Goal: Information Seeking & Learning: Check status

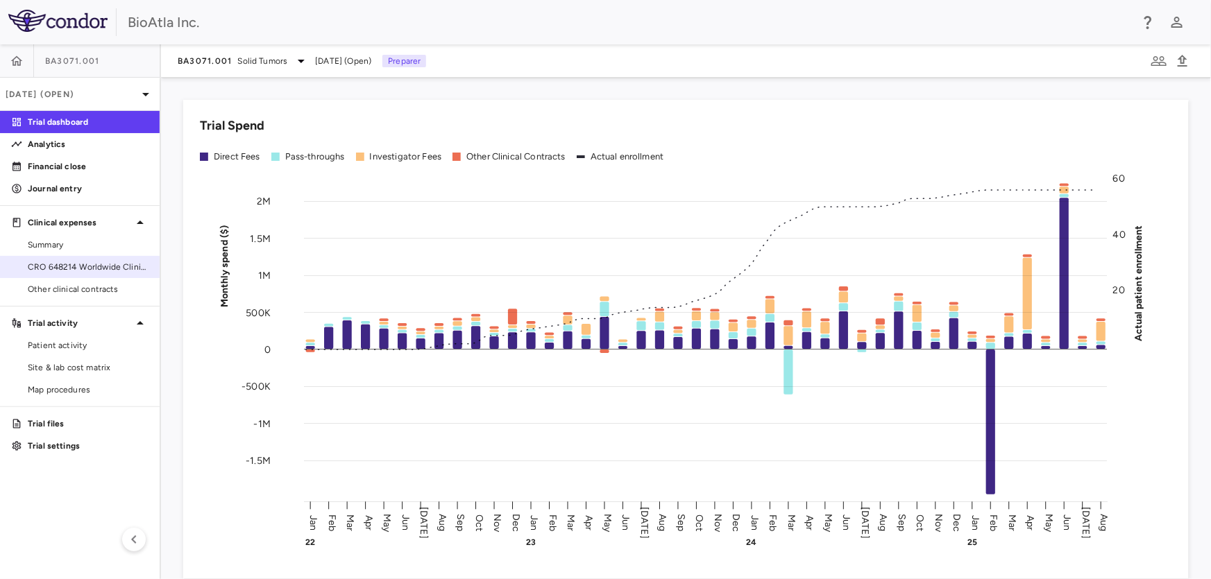
click at [62, 266] on span "CRO 648214 Worldwide Clinical Trials Holdings, Inc." at bounding box center [88, 267] width 121 height 12
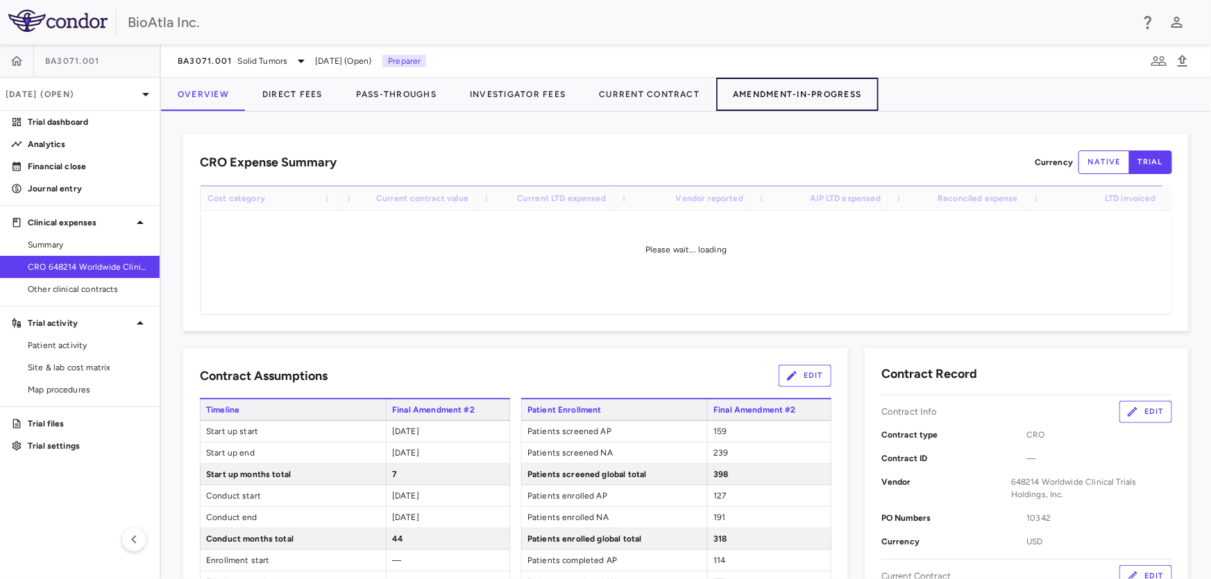
click at [763, 97] on button "Amendment-In-Progress" at bounding box center [797, 94] width 162 height 33
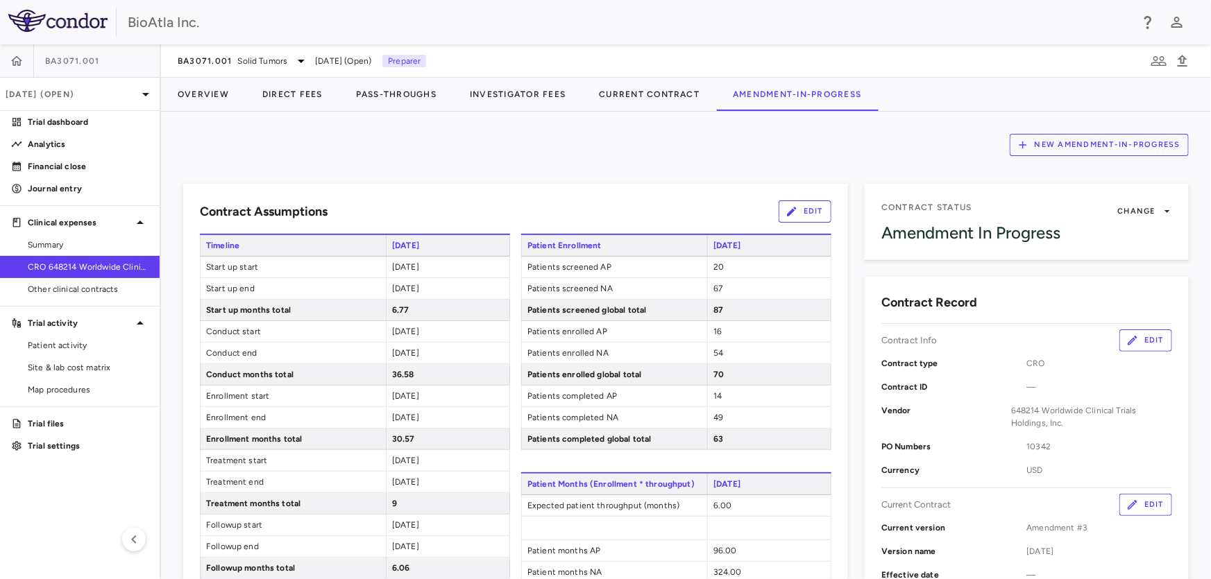
scroll to position [189, 0]
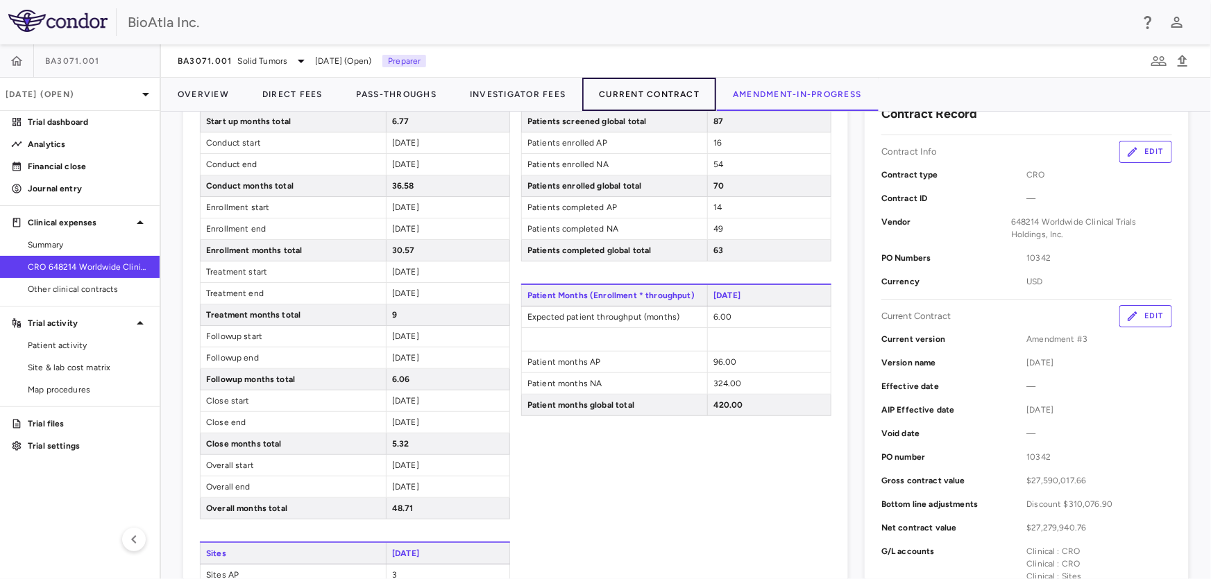
click at [636, 90] on button "Current Contract" at bounding box center [649, 94] width 134 height 33
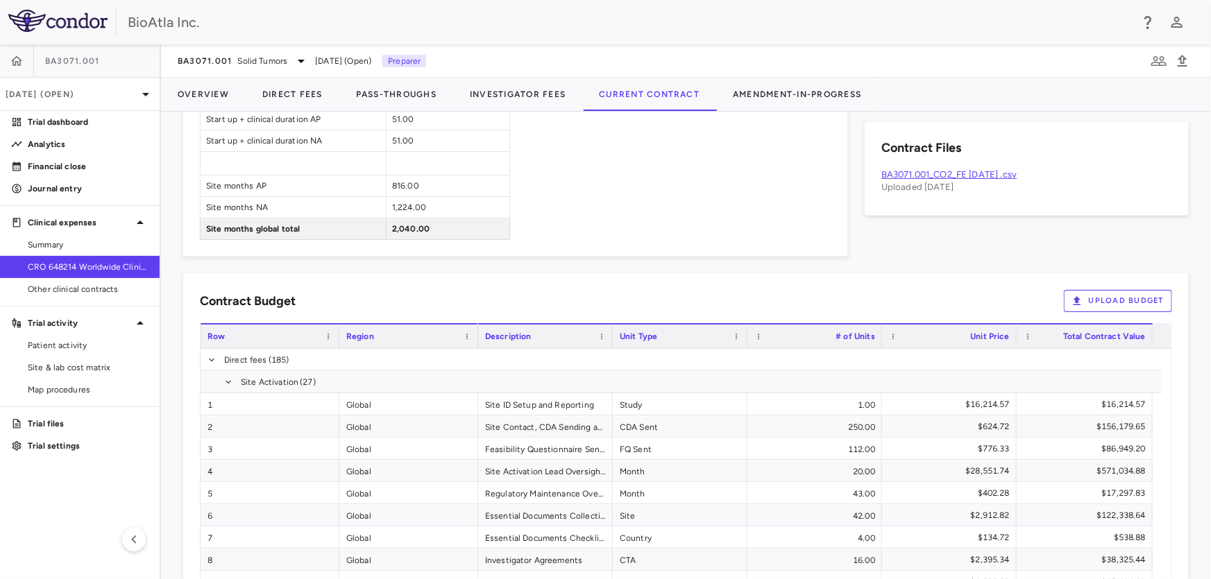
scroll to position [761, 0]
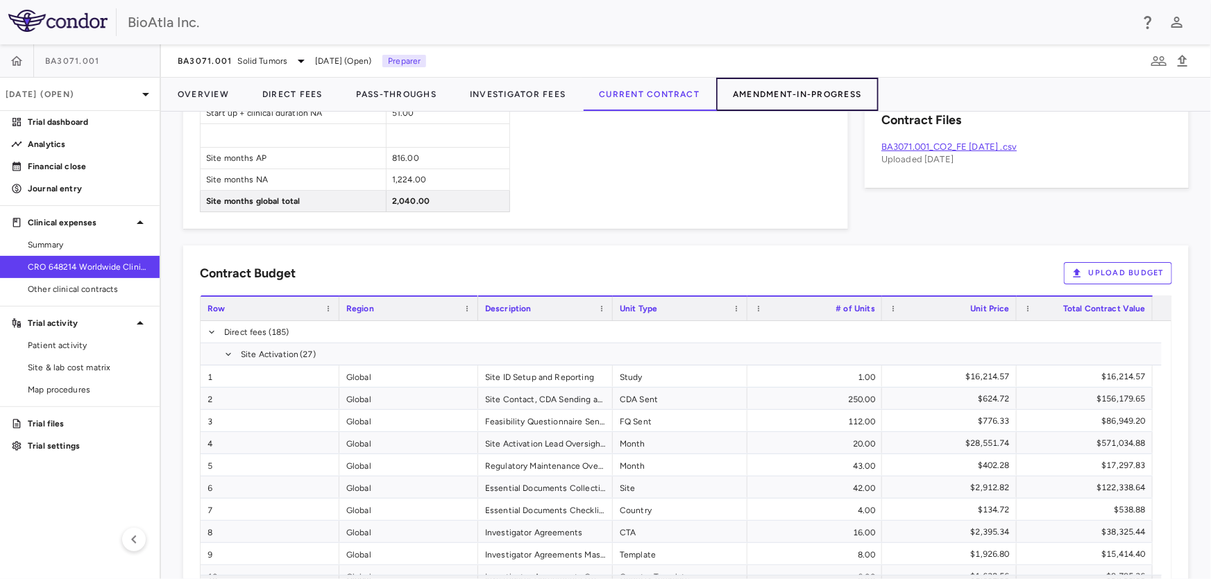
click at [777, 90] on button "Amendment-In-Progress" at bounding box center [797, 94] width 162 height 33
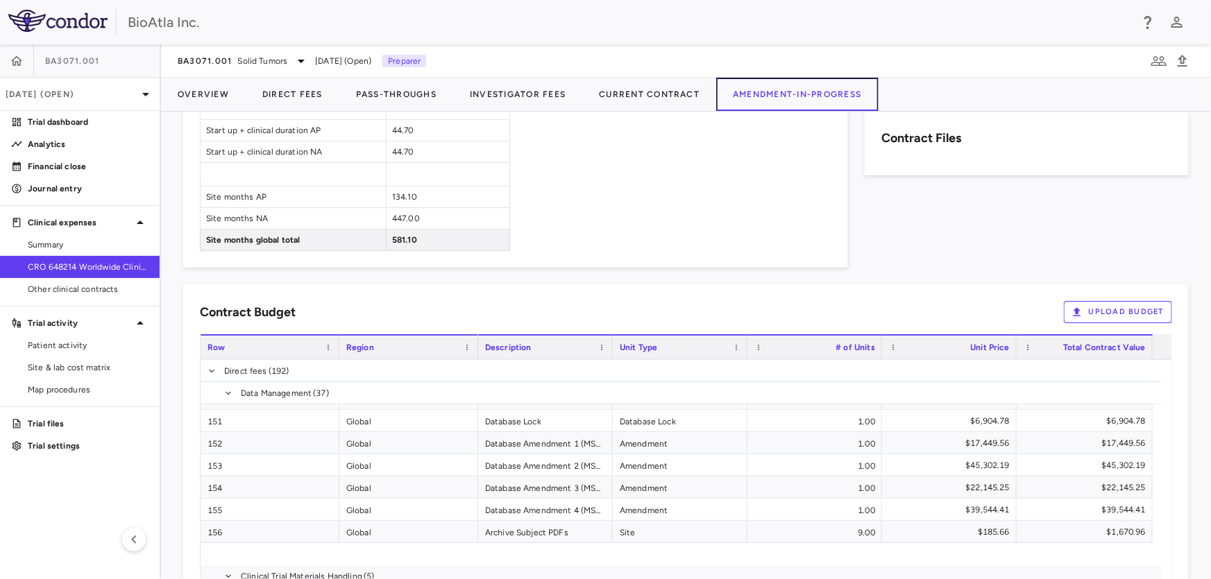
scroll to position [2634, 0]
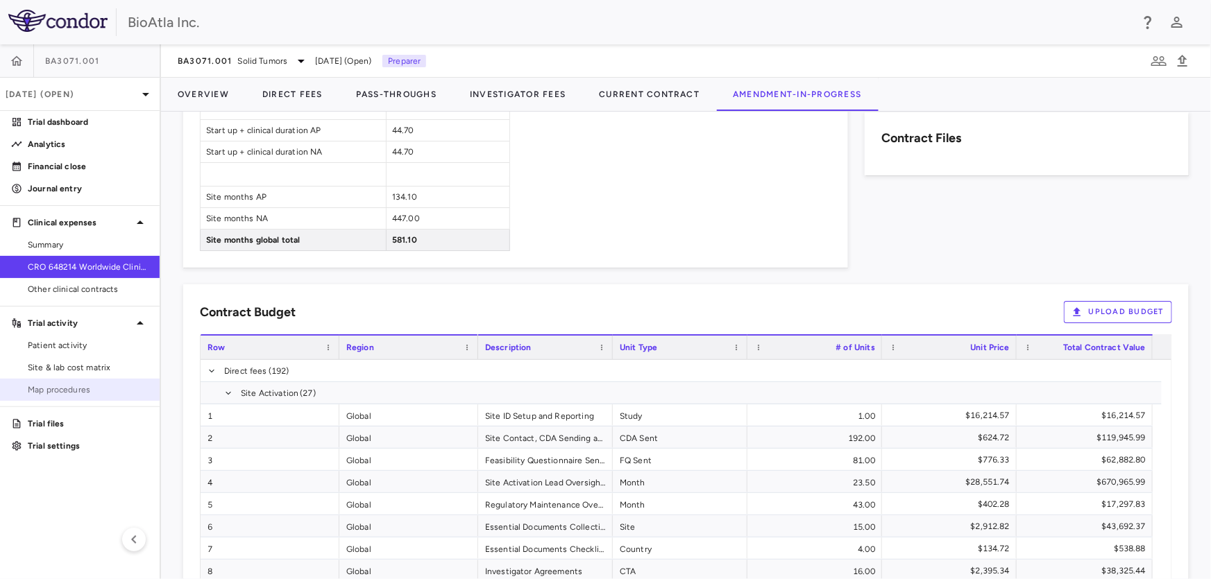
click at [65, 390] on span "Map procedures" at bounding box center [88, 390] width 121 height 12
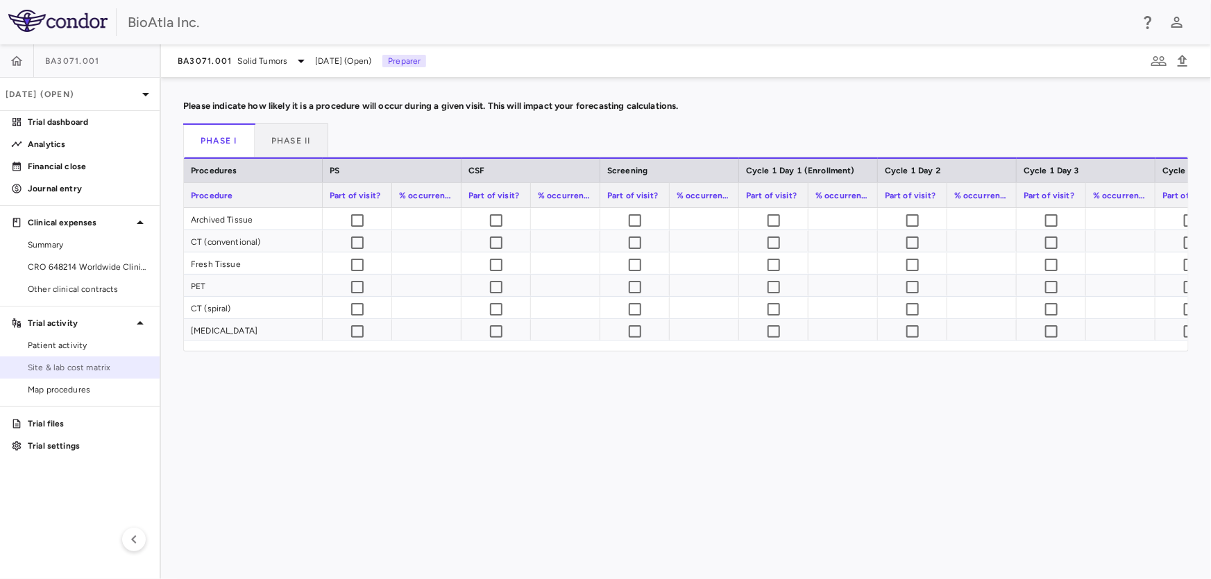
click at [71, 362] on span "Site & lab cost matrix" at bounding box center [88, 368] width 121 height 12
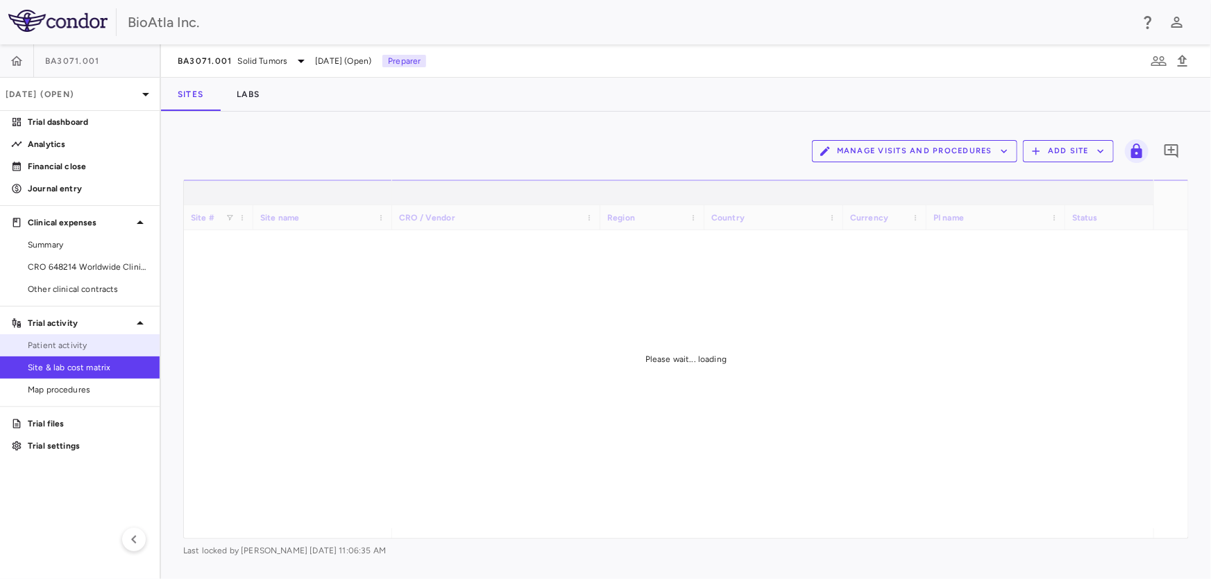
click at [69, 346] on span "Patient activity" at bounding box center [88, 345] width 121 height 12
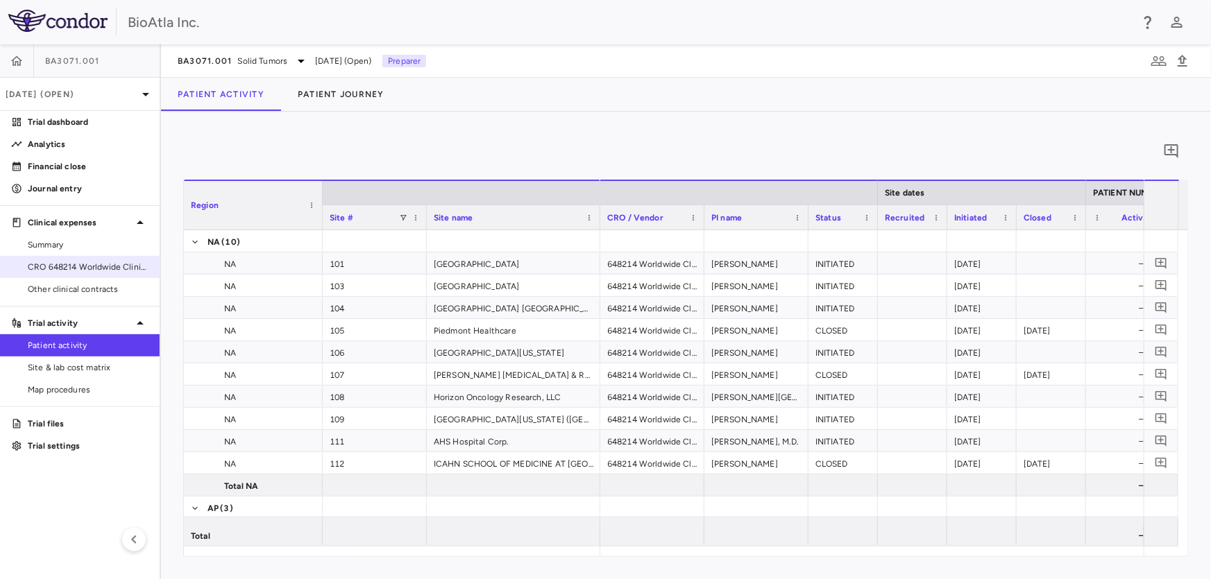
click at [96, 264] on span "CRO 648214 Worldwide Clinical Trials Holdings, Inc." at bounding box center [88, 267] width 121 height 12
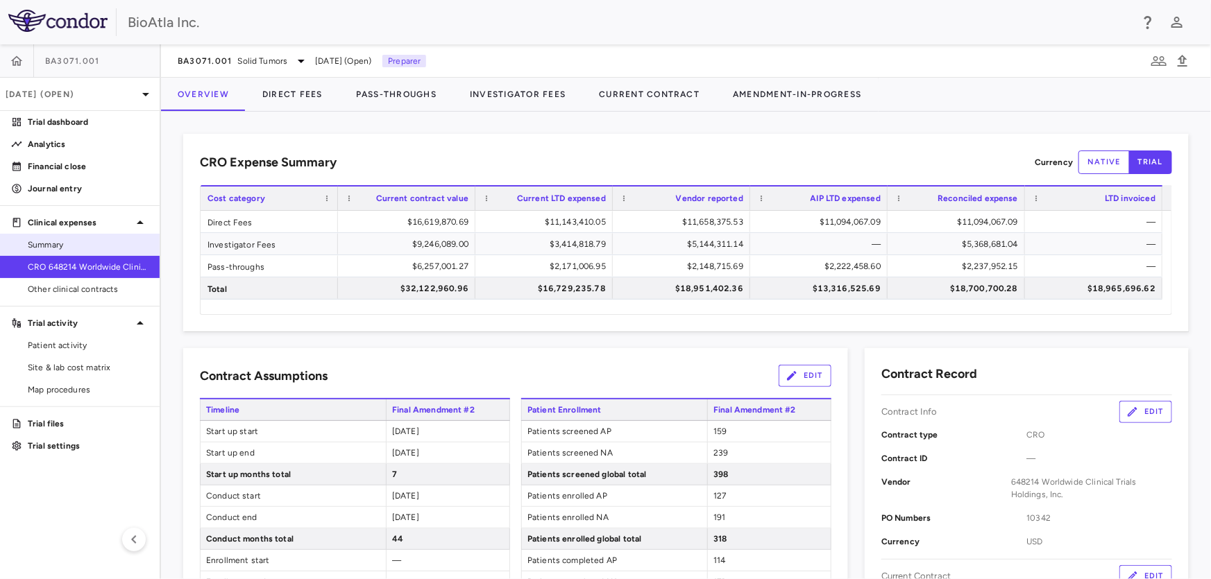
click at [51, 241] on span "Summary" at bounding box center [88, 245] width 121 height 12
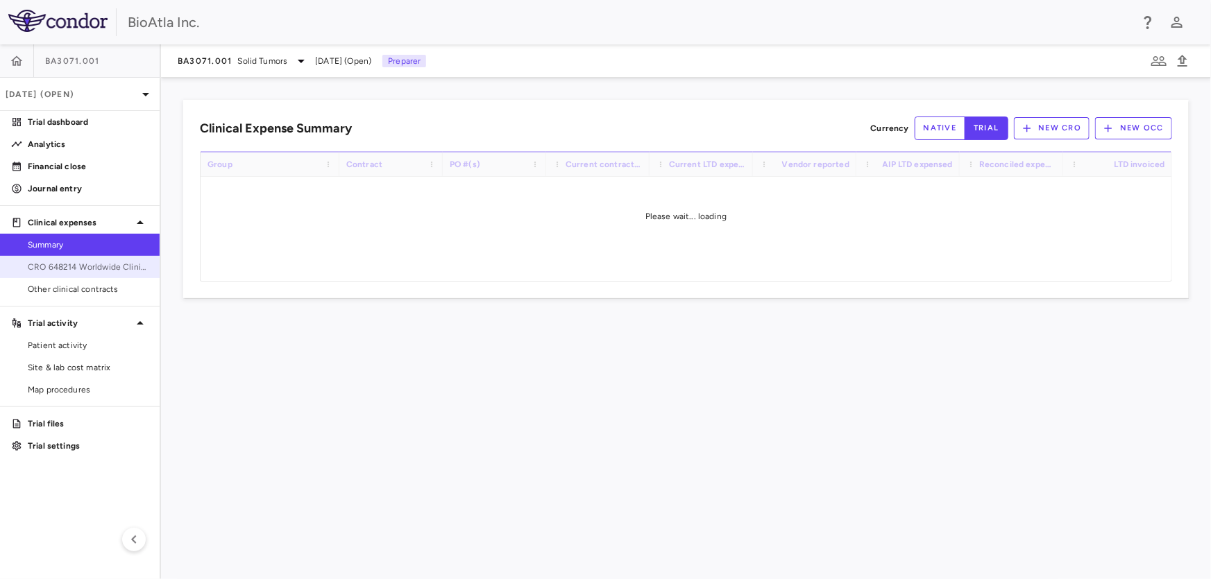
click at [67, 263] on span "CRO 648214 Worldwide Clinical Trials Holdings, Inc." at bounding box center [88, 267] width 121 height 12
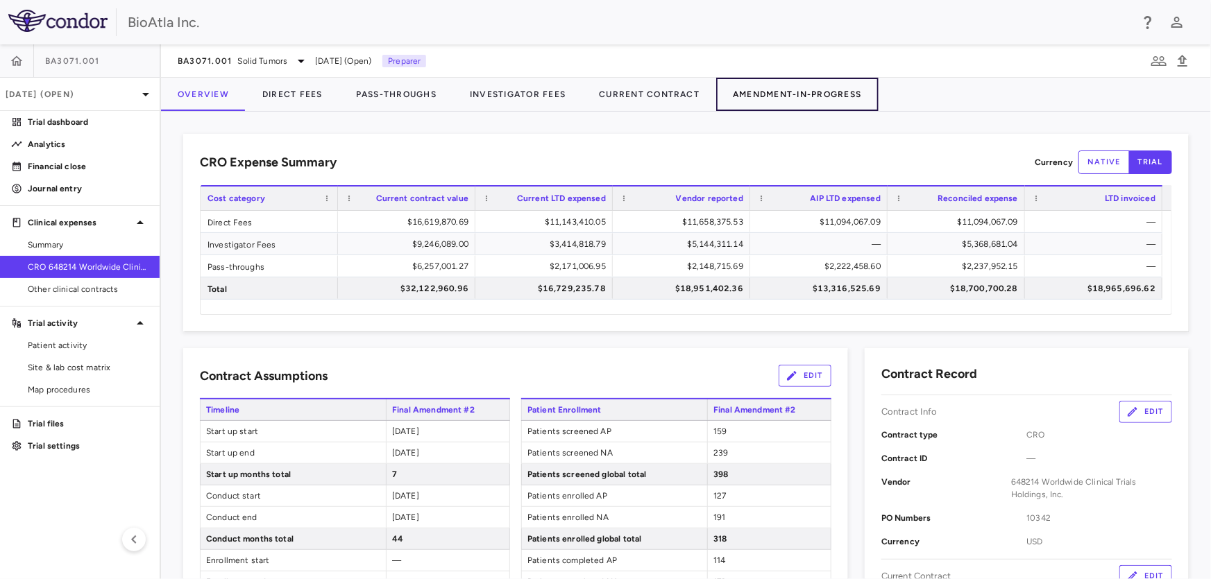
click at [832, 97] on button "Amendment-In-Progress" at bounding box center [797, 94] width 162 height 33
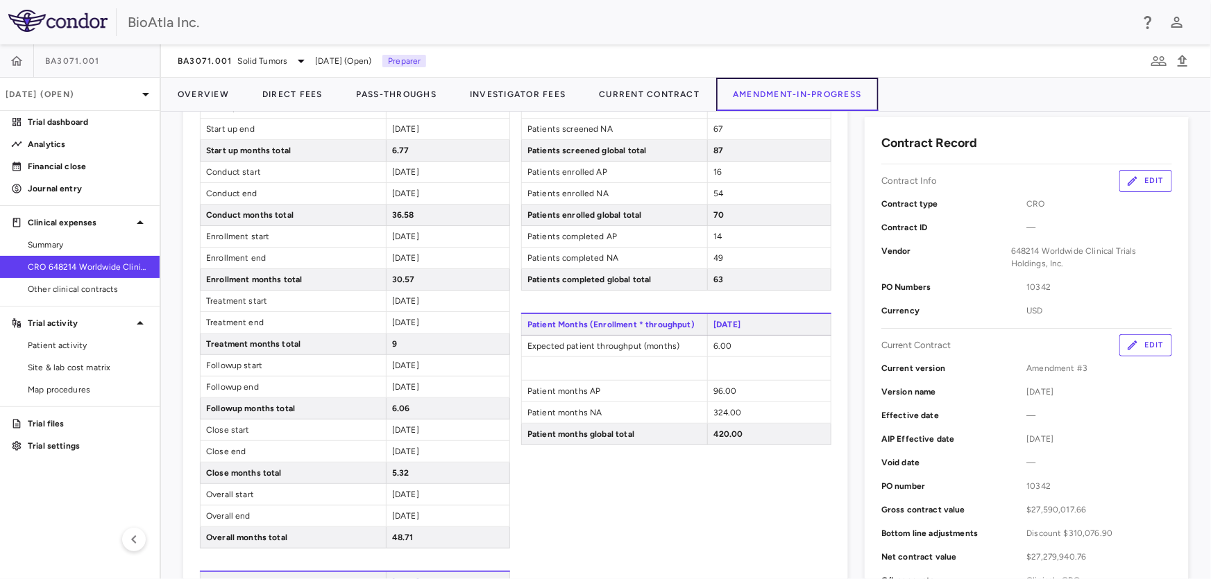
scroll to position [378, 0]
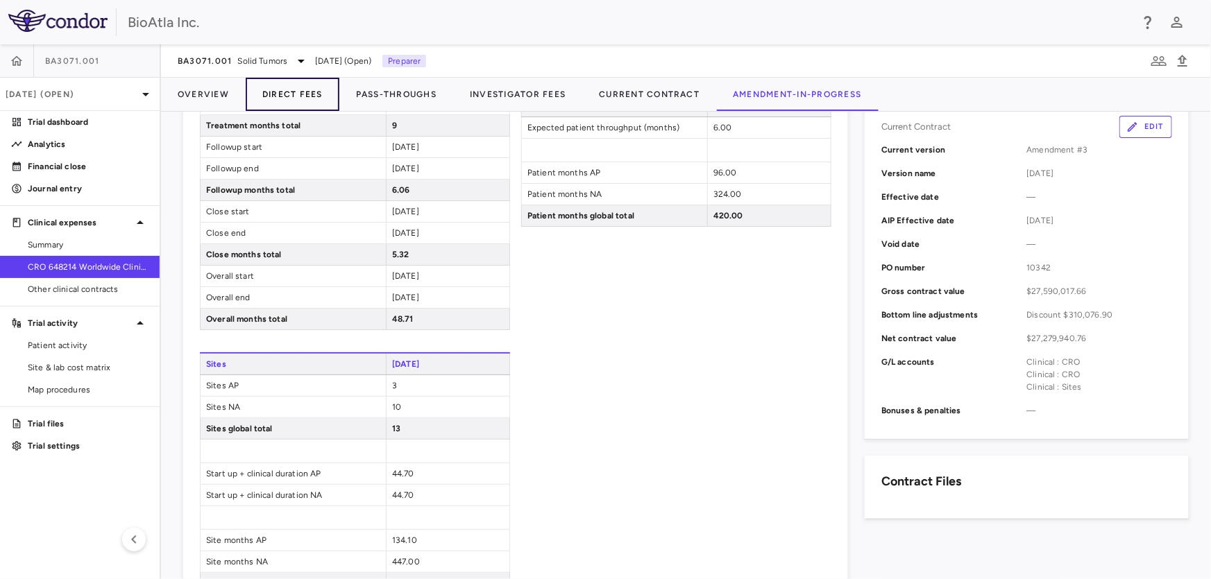
drag, startPoint x: 260, startPoint y: 93, endPoint x: 269, endPoint y: 88, distance: 10.2
click at [260, 93] on button "Direct Fees" at bounding box center [293, 94] width 94 height 33
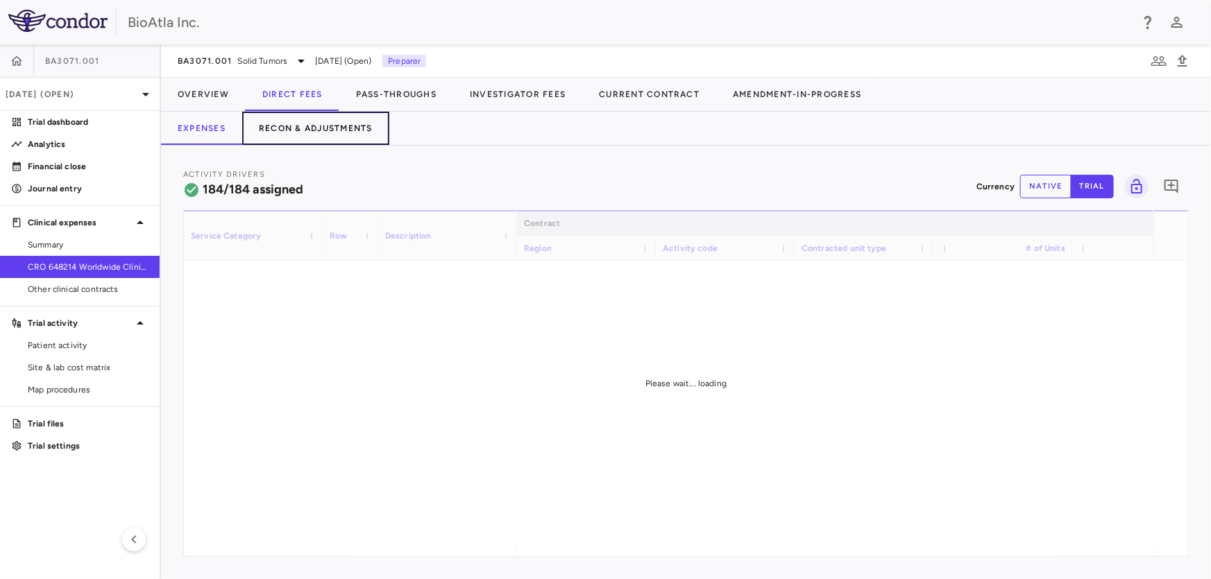
click at [295, 127] on button "Recon & Adjustments" at bounding box center [315, 128] width 147 height 33
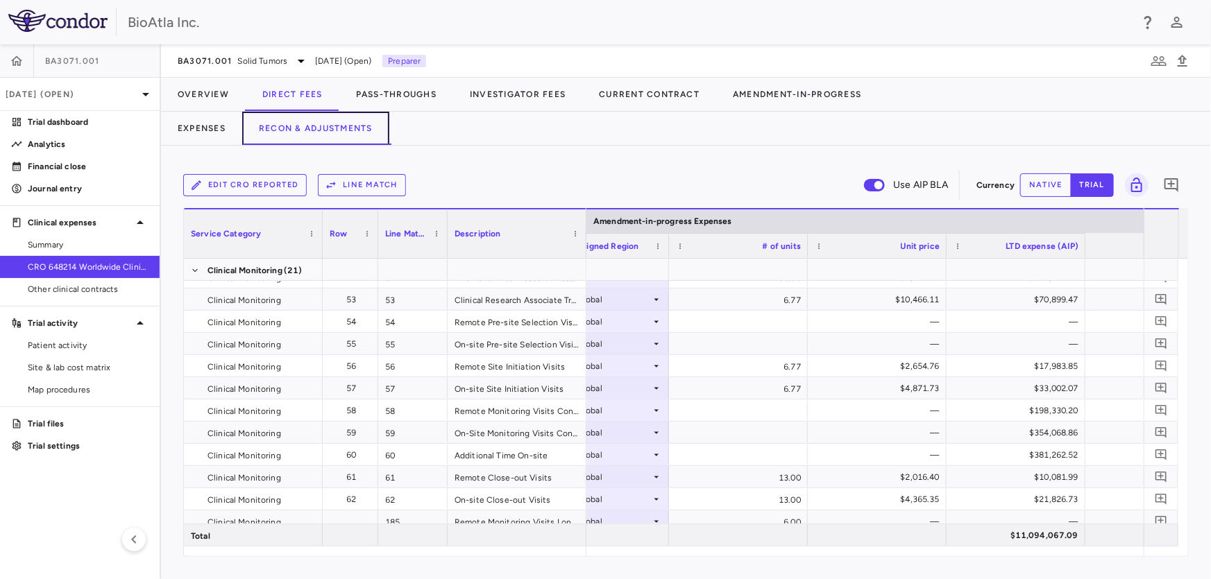
scroll to position [0, 2332]
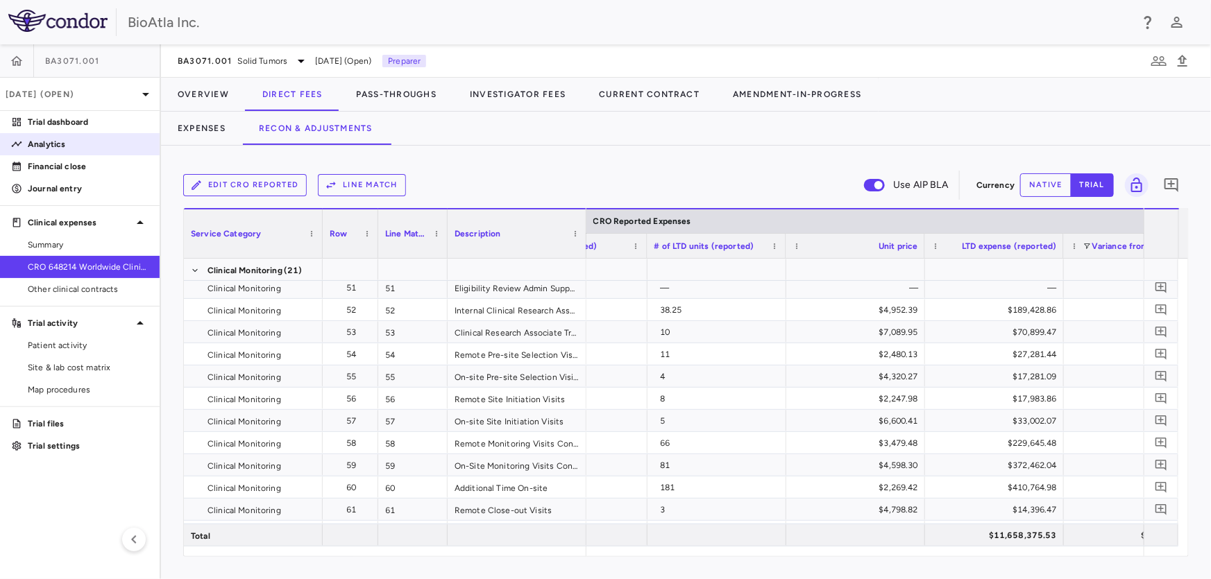
click at [68, 142] on p "Analytics" at bounding box center [88, 144] width 121 height 12
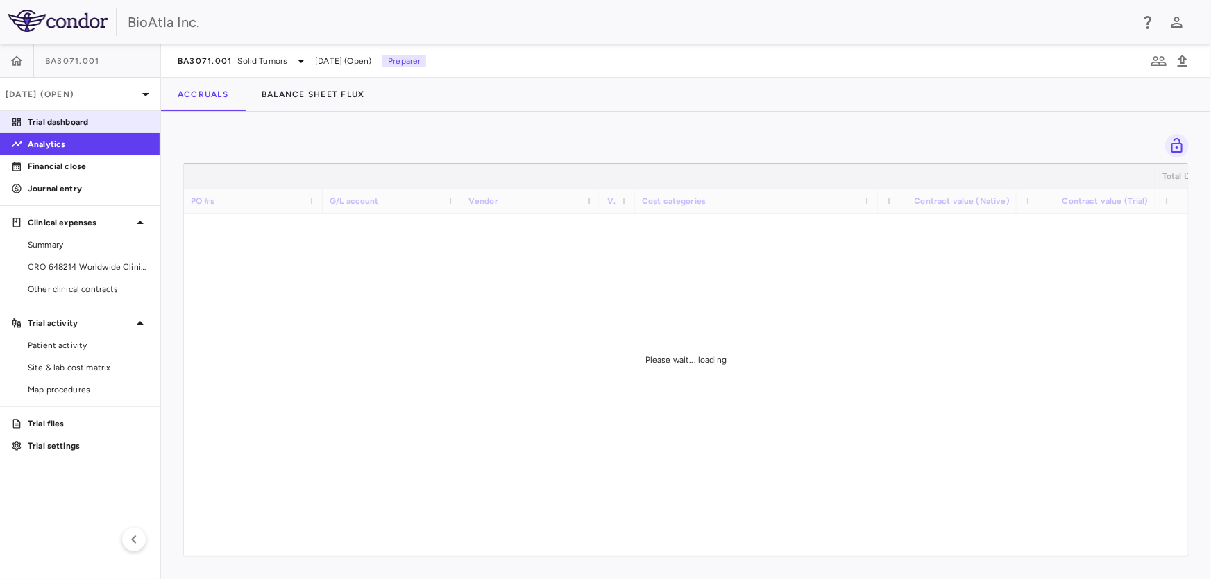
click at [72, 118] on p "Trial dashboard" at bounding box center [88, 122] width 121 height 12
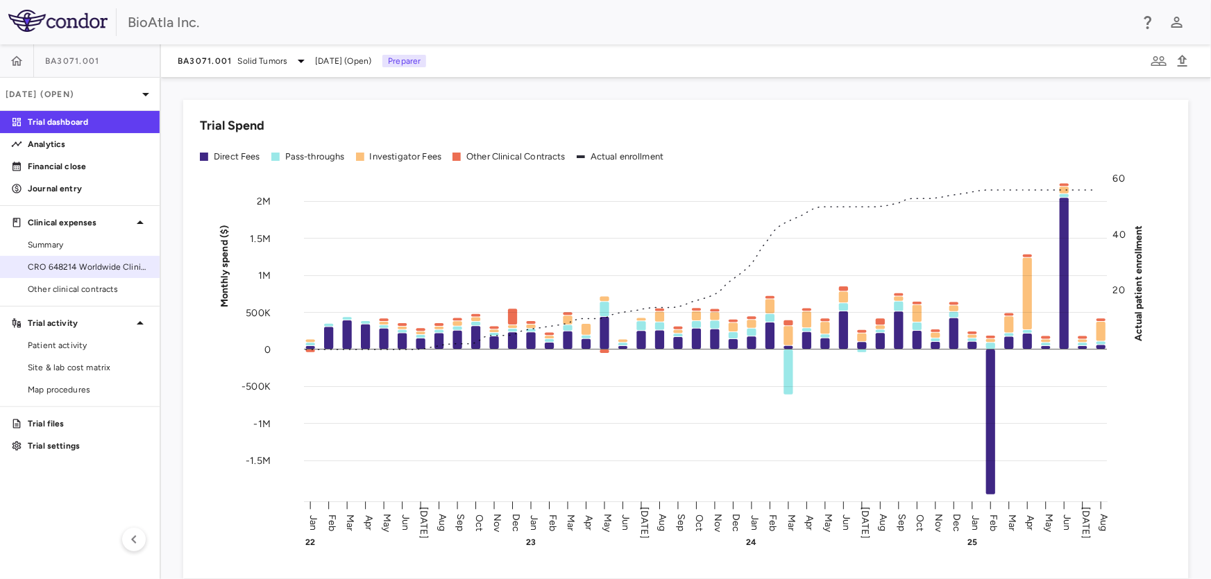
click at [94, 259] on link "CRO 648214 Worldwide Clinical Trials Holdings, Inc." at bounding box center [80, 267] width 160 height 21
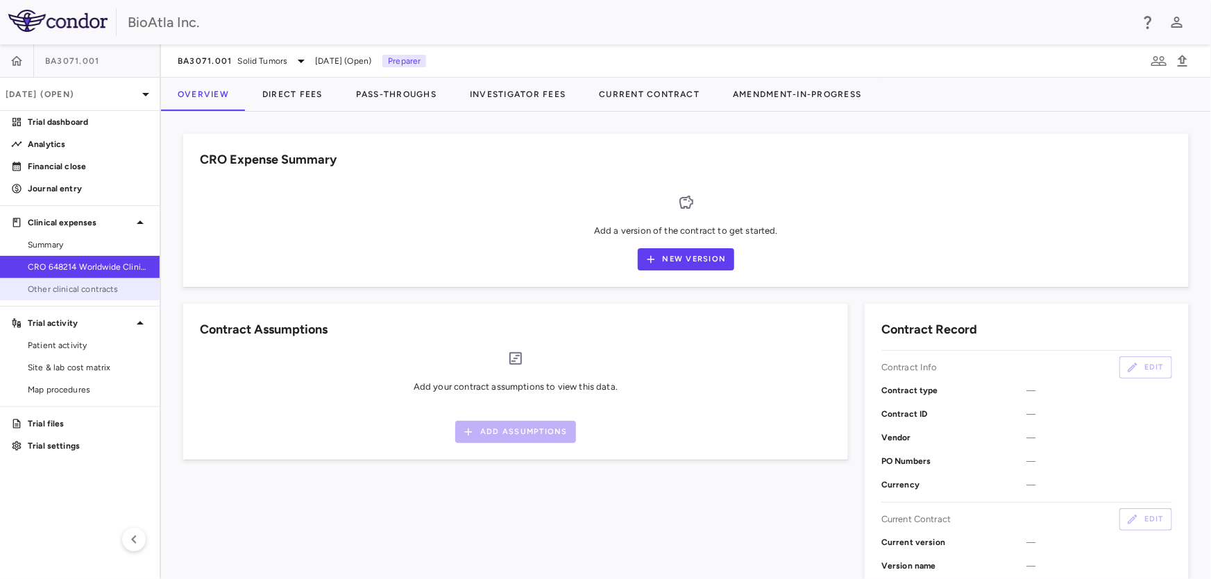
click at [42, 296] on link "Other clinical contracts" at bounding box center [80, 289] width 160 height 21
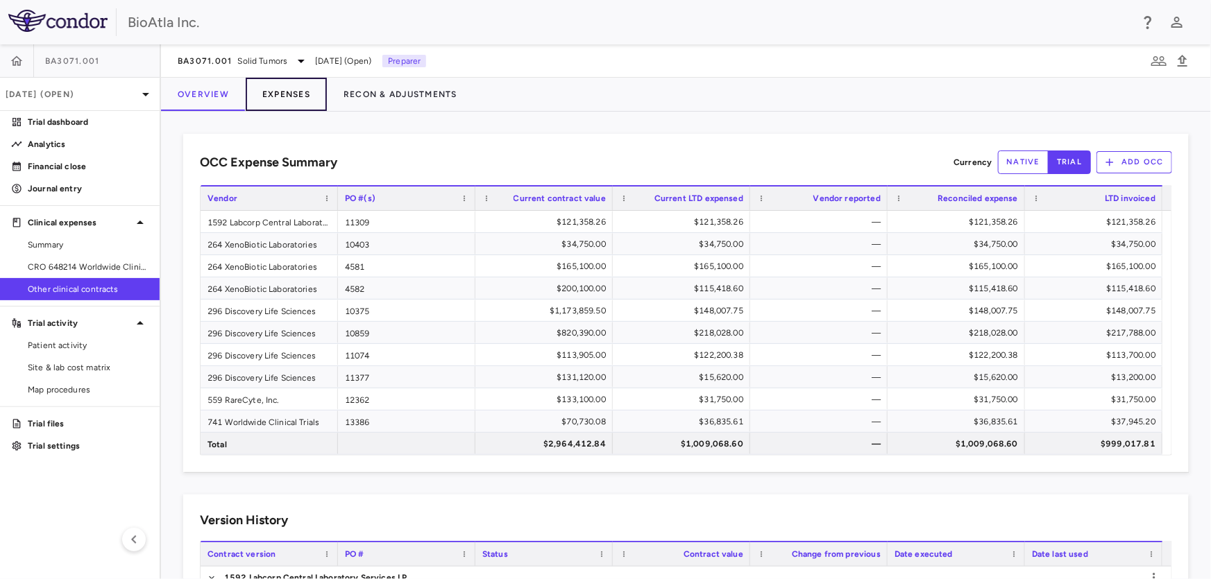
click at [303, 87] on button "Expenses" at bounding box center [286, 94] width 81 height 33
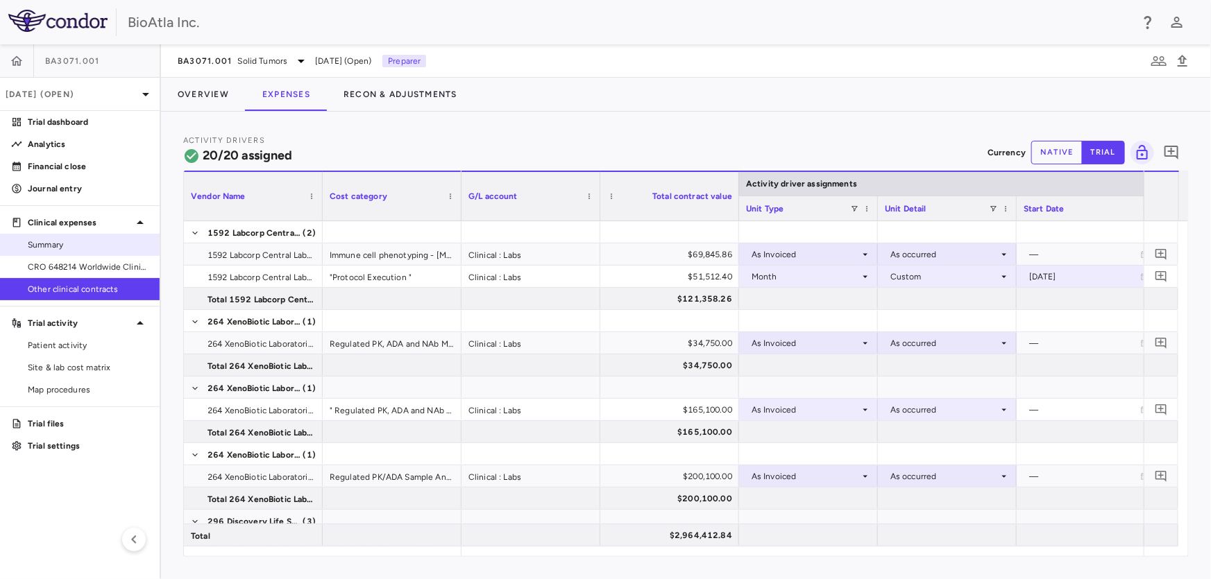
drag, startPoint x: 65, startPoint y: 264, endPoint x: 74, endPoint y: 249, distance: 17.5
click at [65, 264] on span "CRO 648214 Worldwide Clinical Trials Holdings, Inc." at bounding box center [88, 267] width 121 height 12
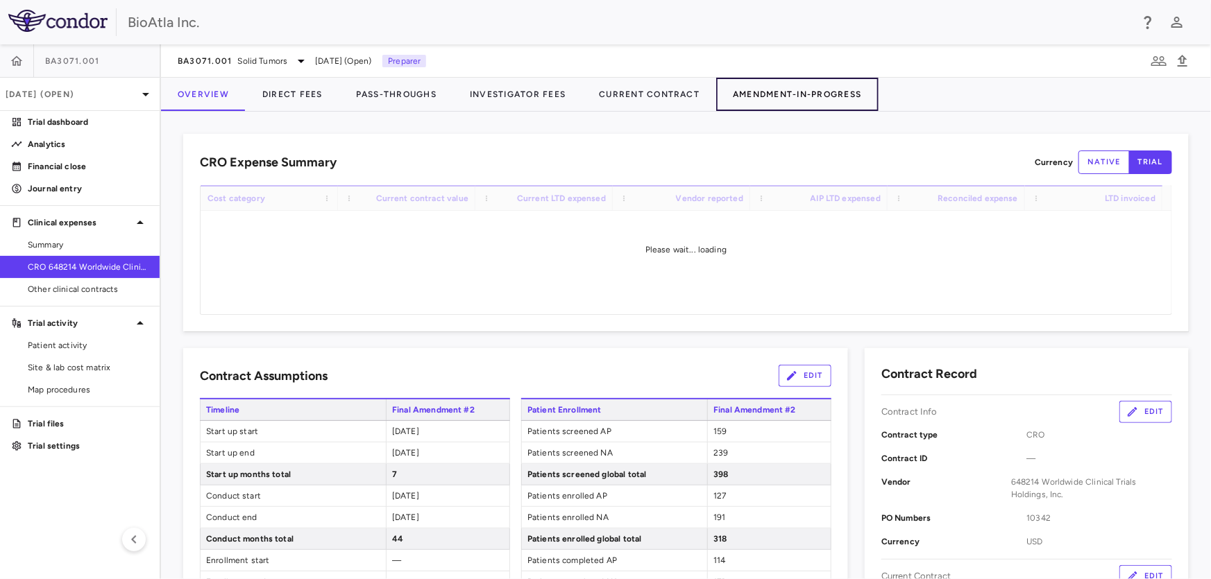
click at [794, 93] on button "Amendment-In-Progress" at bounding box center [797, 94] width 162 height 33
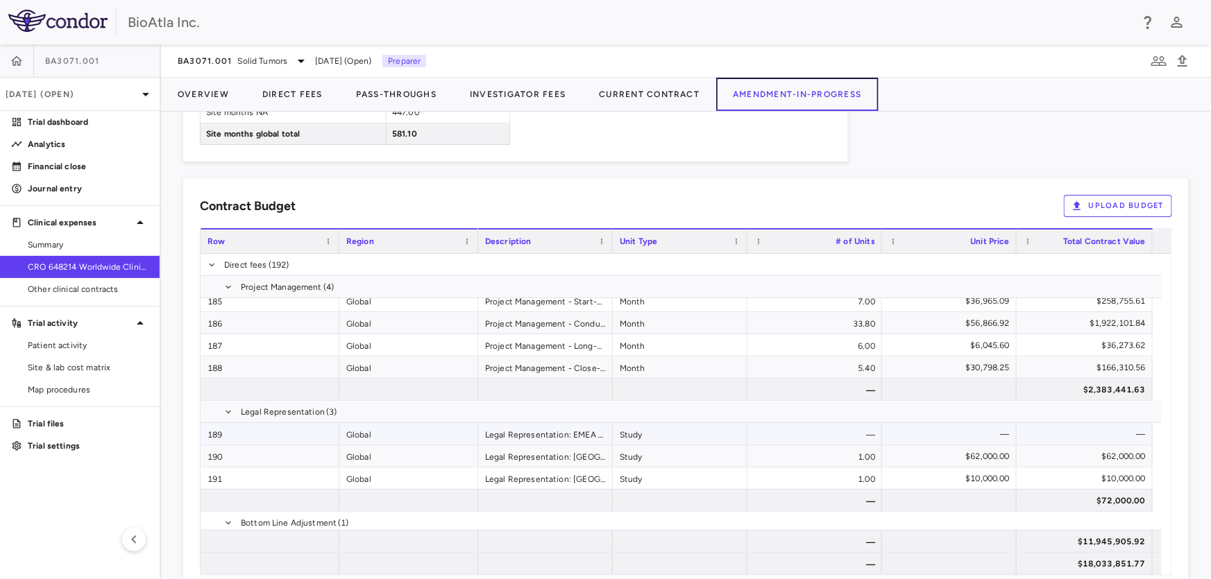
scroll to position [3737, 0]
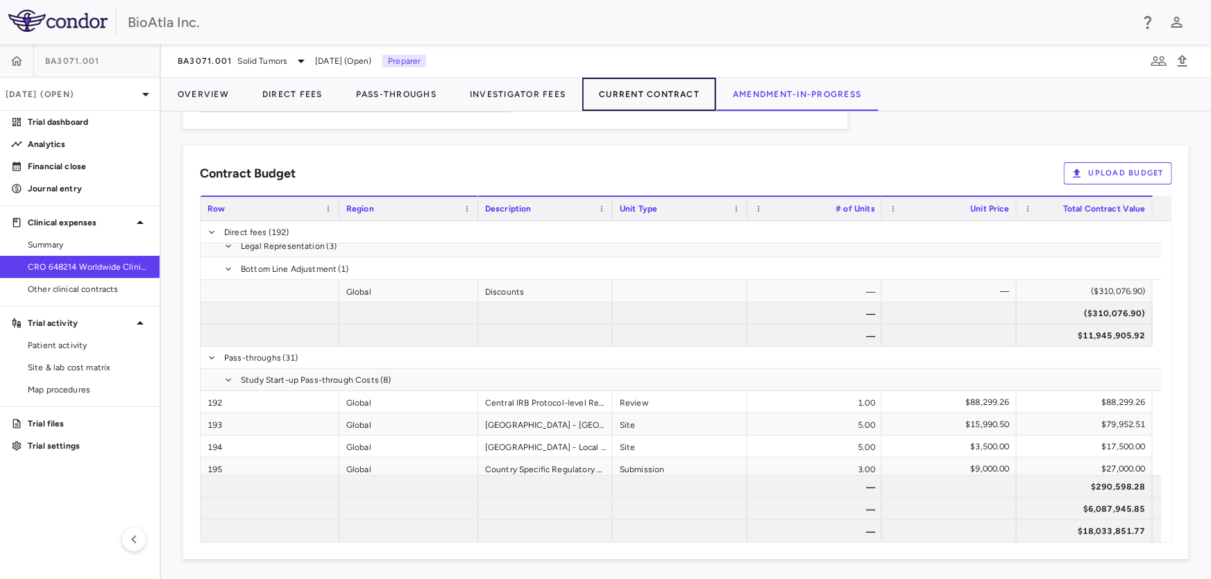
click at [647, 101] on button "Current Contract" at bounding box center [649, 94] width 134 height 33
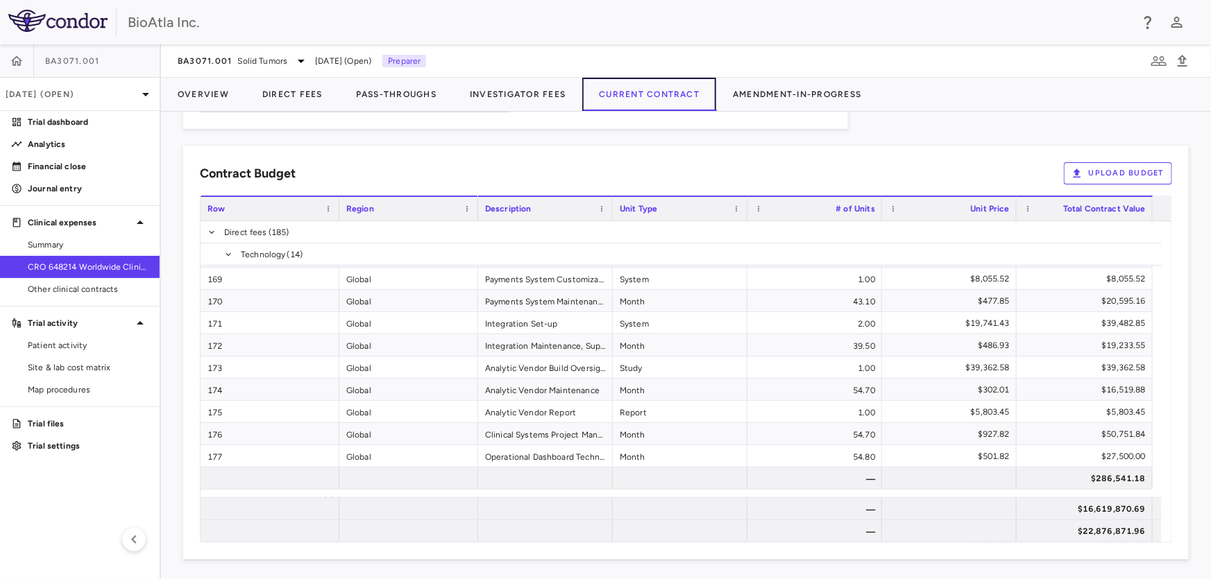
scroll to position [4863, 0]
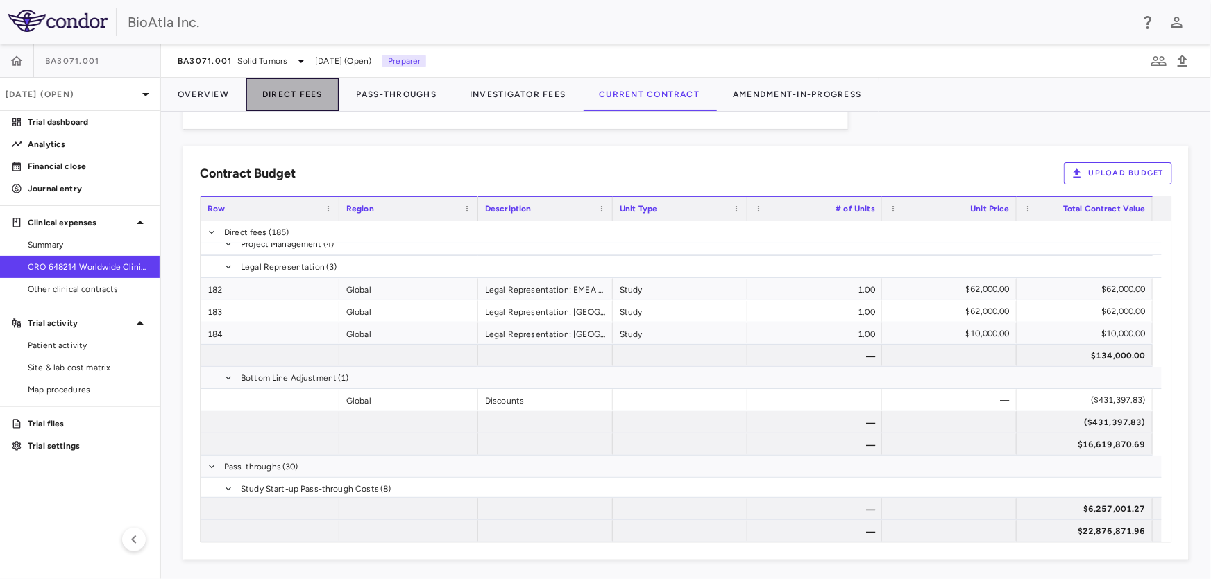
click at [306, 96] on button "Direct Fees" at bounding box center [293, 94] width 94 height 33
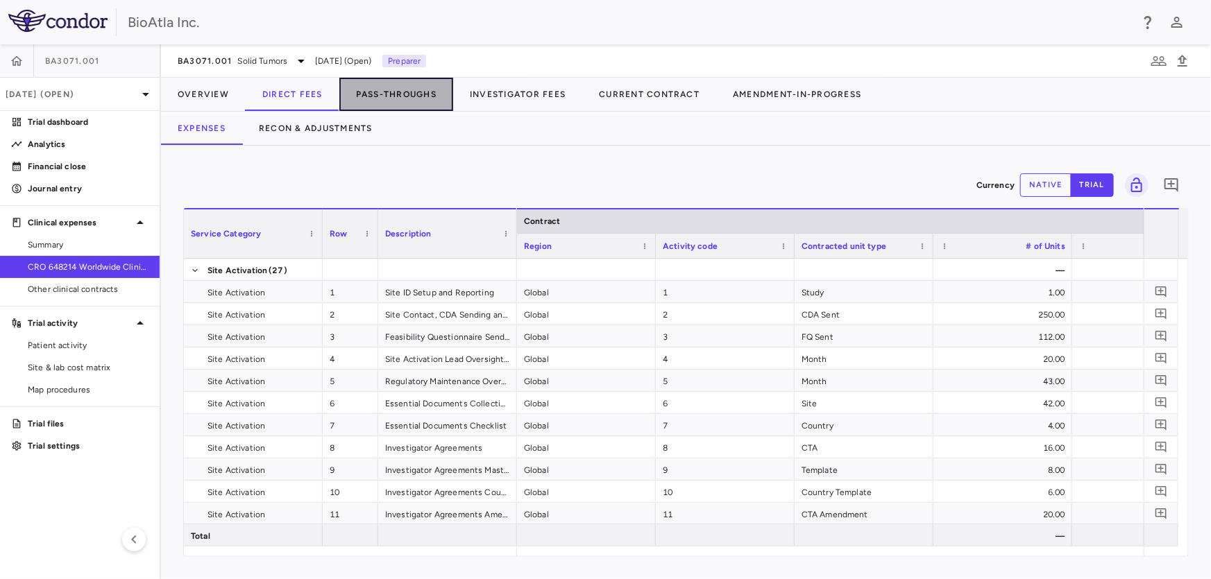
click at [407, 86] on button "Pass-Throughs" at bounding box center [396, 94] width 114 height 33
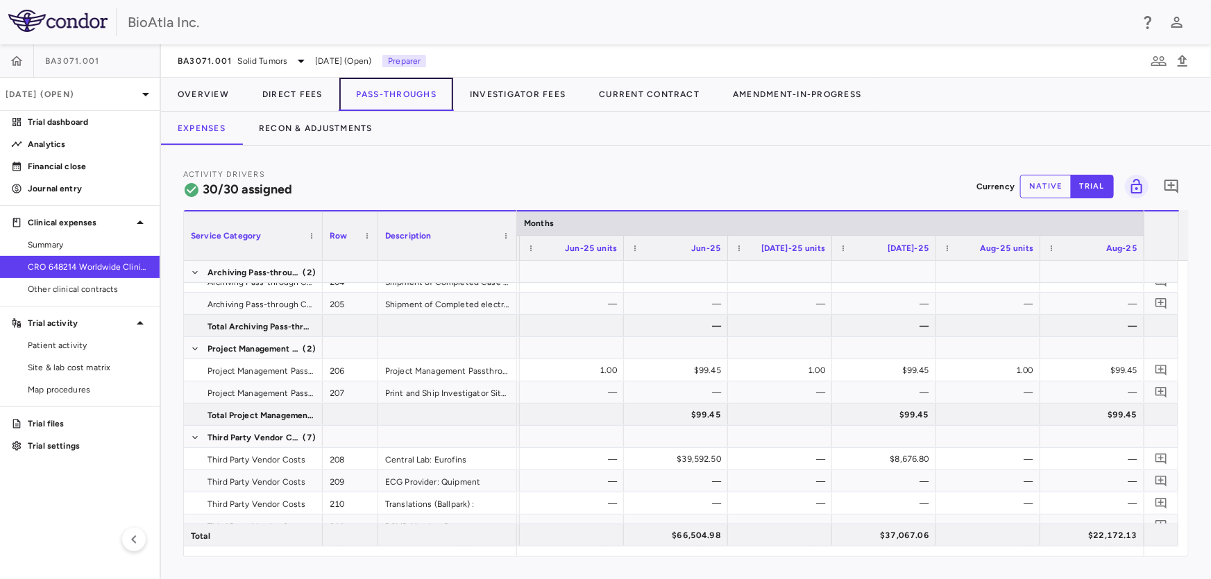
scroll to position [756, 0]
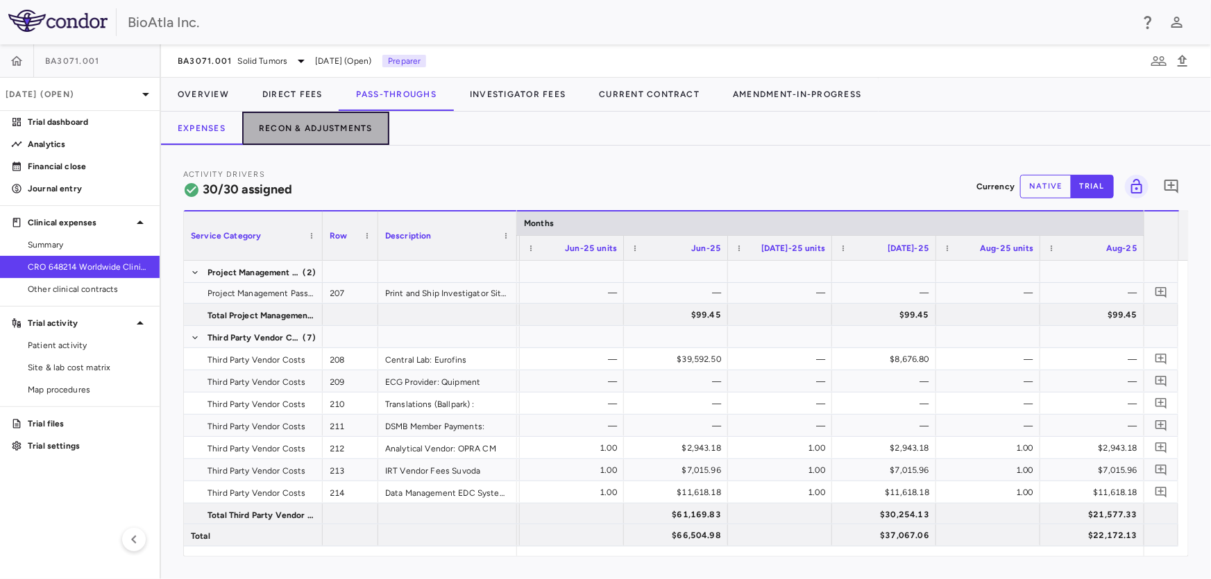
click at [339, 121] on button "Recon & Adjustments" at bounding box center [315, 128] width 147 height 33
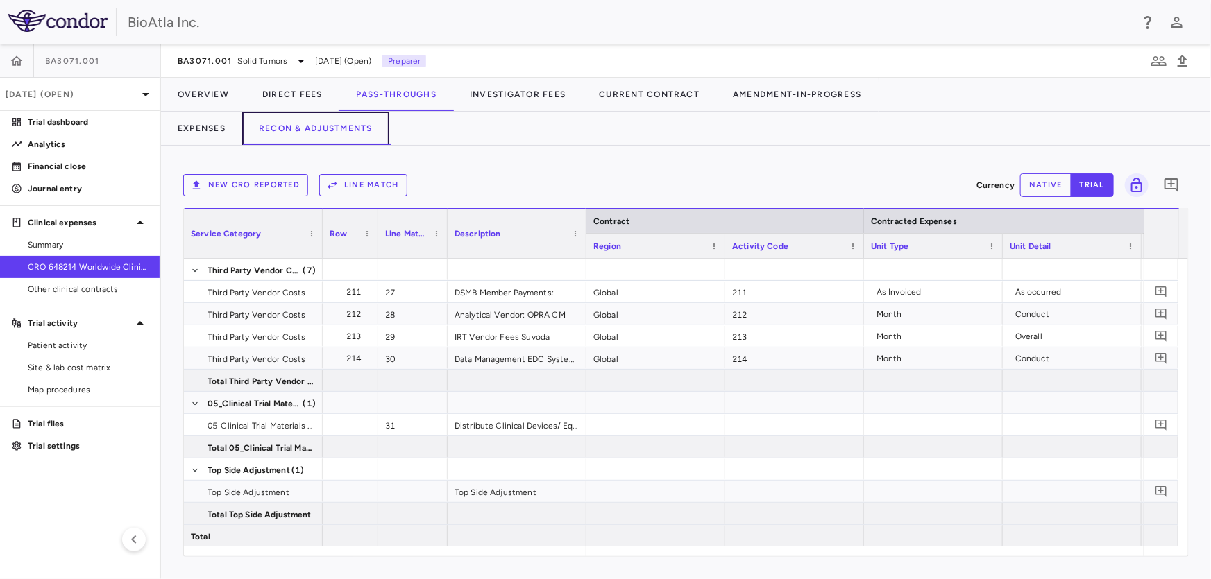
click at [350, 124] on button "Recon & Adjustments" at bounding box center [315, 128] width 147 height 33
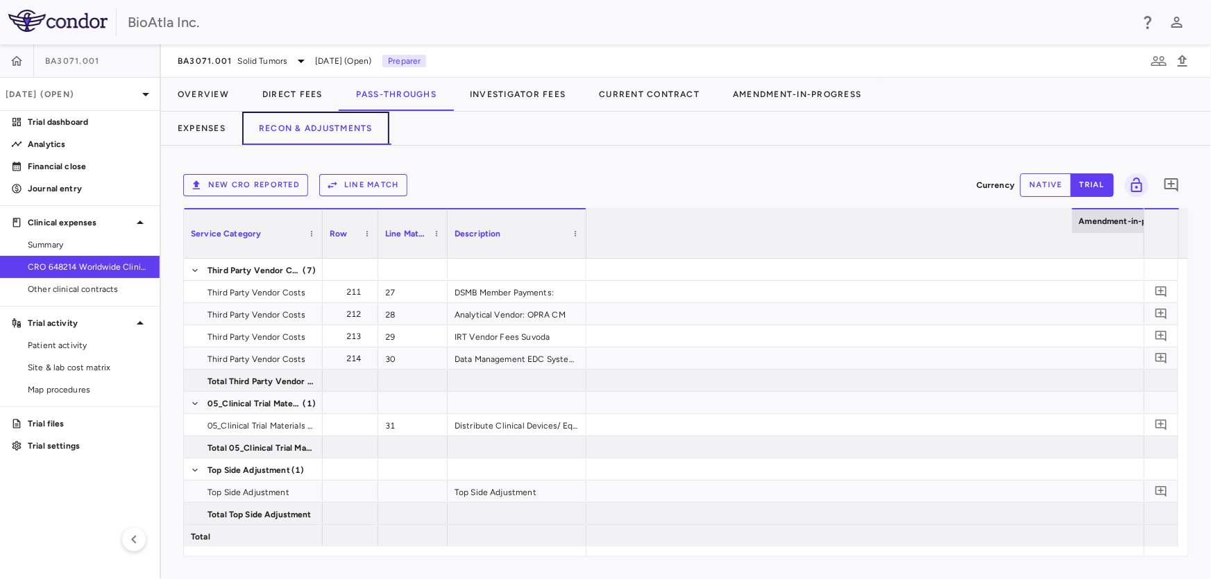
scroll to position [0, 3259]
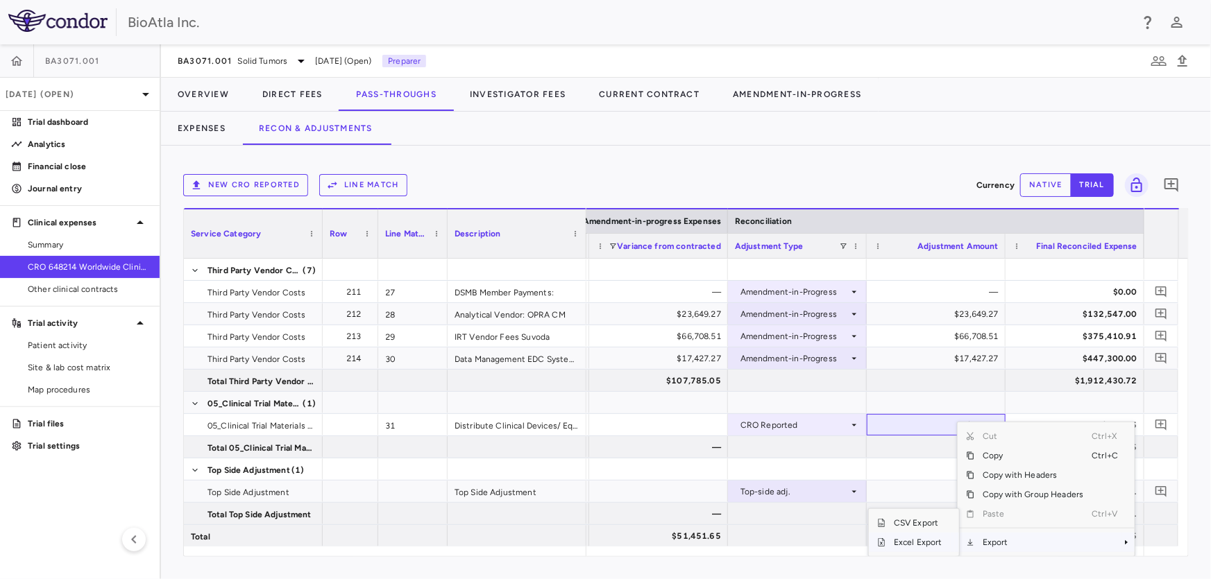
click at [922, 545] on span "Excel Export" at bounding box center [917, 542] width 65 height 19
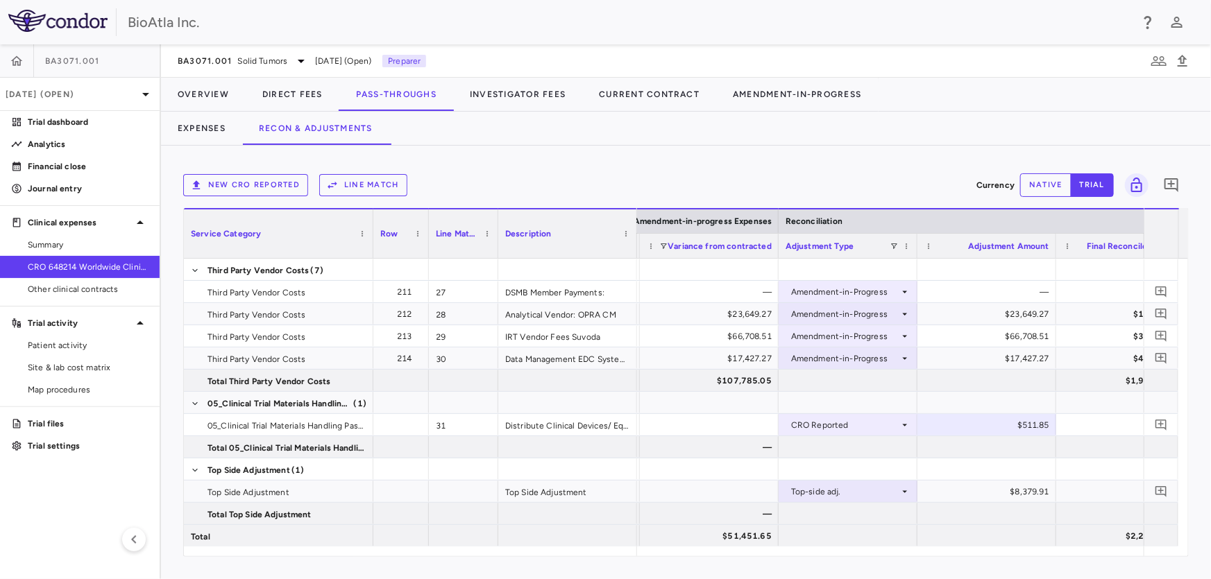
drag, startPoint x: 319, startPoint y: 223, endPoint x: 369, endPoint y: 221, distance: 50.7
click at [370, 221] on div at bounding box center [373, 234] width 6 height 49
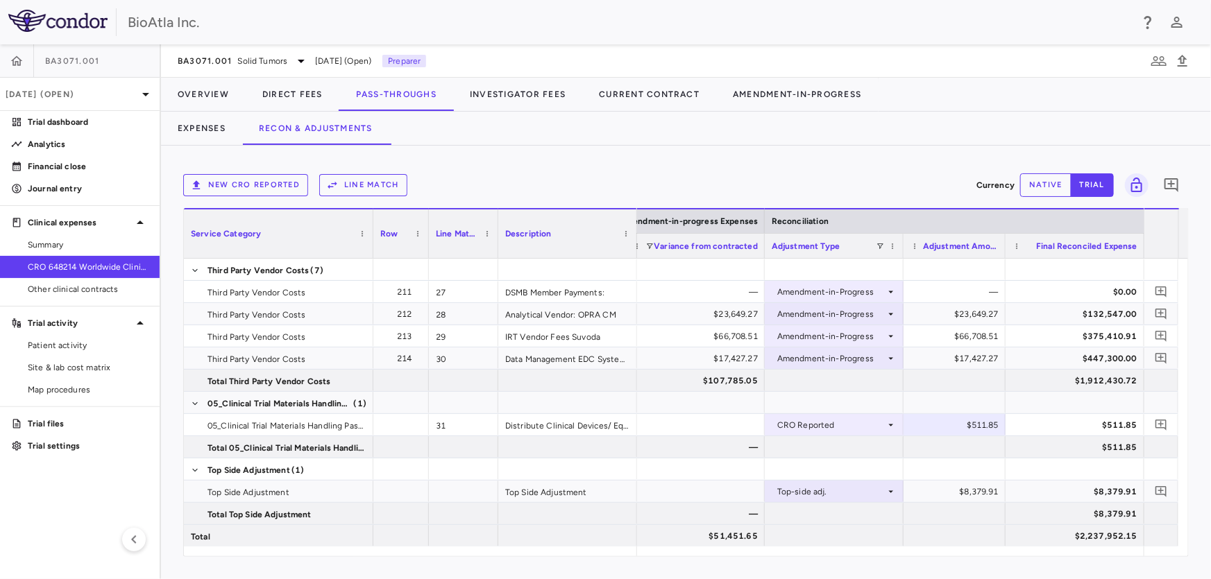
scroll to position [0, 3272]
drag, startPoint x: 1002, startPoint y: 246, endPoint x: 974, endPoint y: 246, distance: 28.5
click at [974, 246] on div "Adjustment Amount" at bounding box center [959, 245] width 110 height 25
drag, startPoint x: 370, startPoint y: 221, endPoint x: 362, endPoint y: 223, distance: 8.6
click at [362, 223] on div at bounding box center [365, 234] width 6 height 49
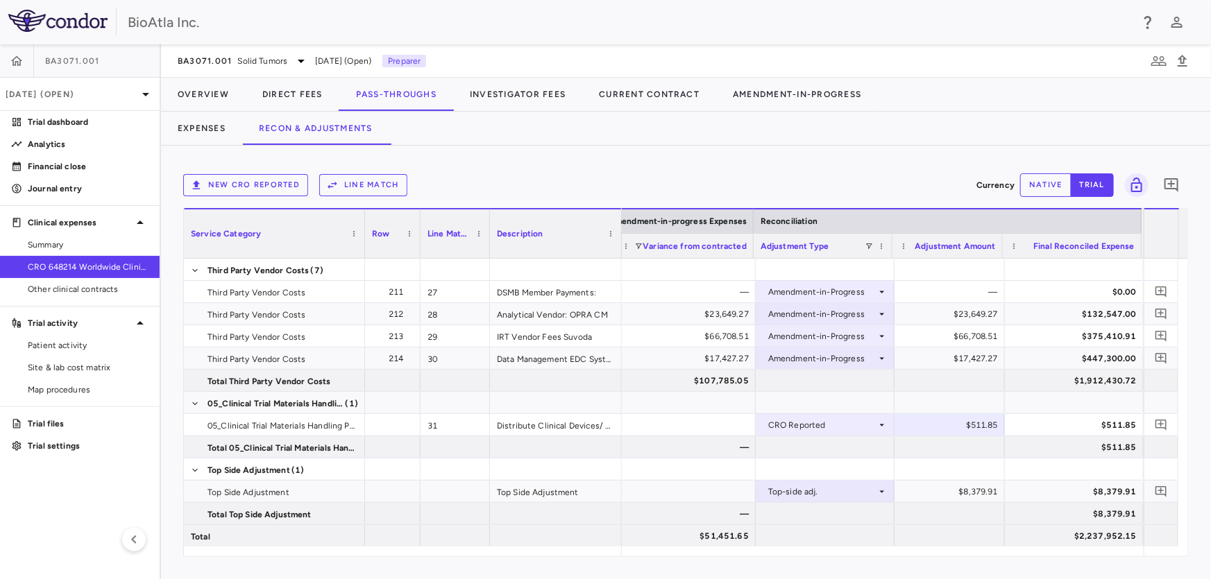
scroll to position [0, 3265]
drag, startPoint x: 625, startPoint y: 219, endPoint x: 591, endPoint y: 225, distance: 35.1
click at [610, 222] on div at bounding box center [613, 234] width 6 height 49
drag, startPoint x: 486, startPoint y: 221, endPoint x: 461, endPoint y: 229, distance: 26.3
click at [461, 229] on div at bounding box center [464, 234] width 6 height 49
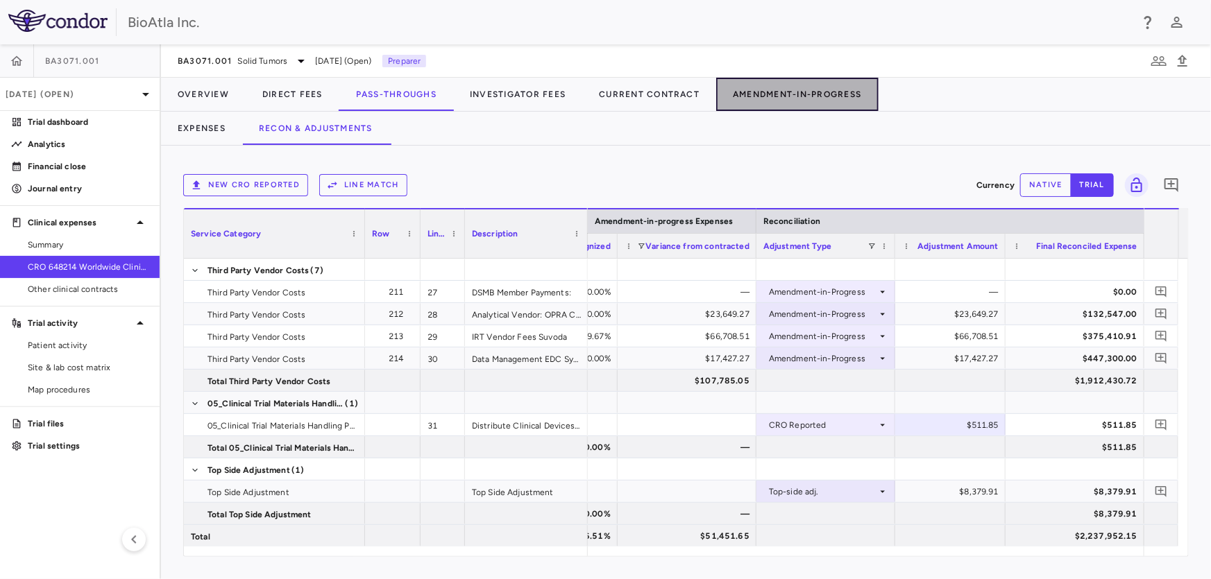
click at [781, 92] on button "Amendment-In-Progress" at bounding box center [797, 94] width 162 height 33
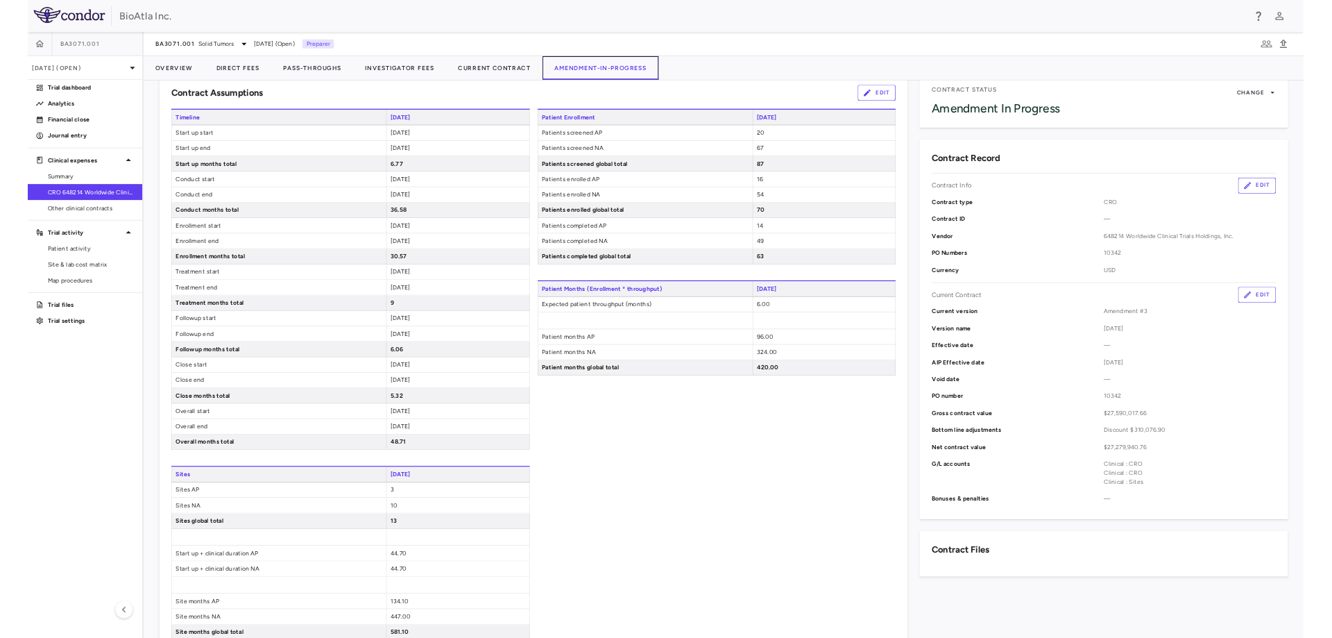
scroll to position [81, 0]
